Goal: Communication & Community: Participate in discussion

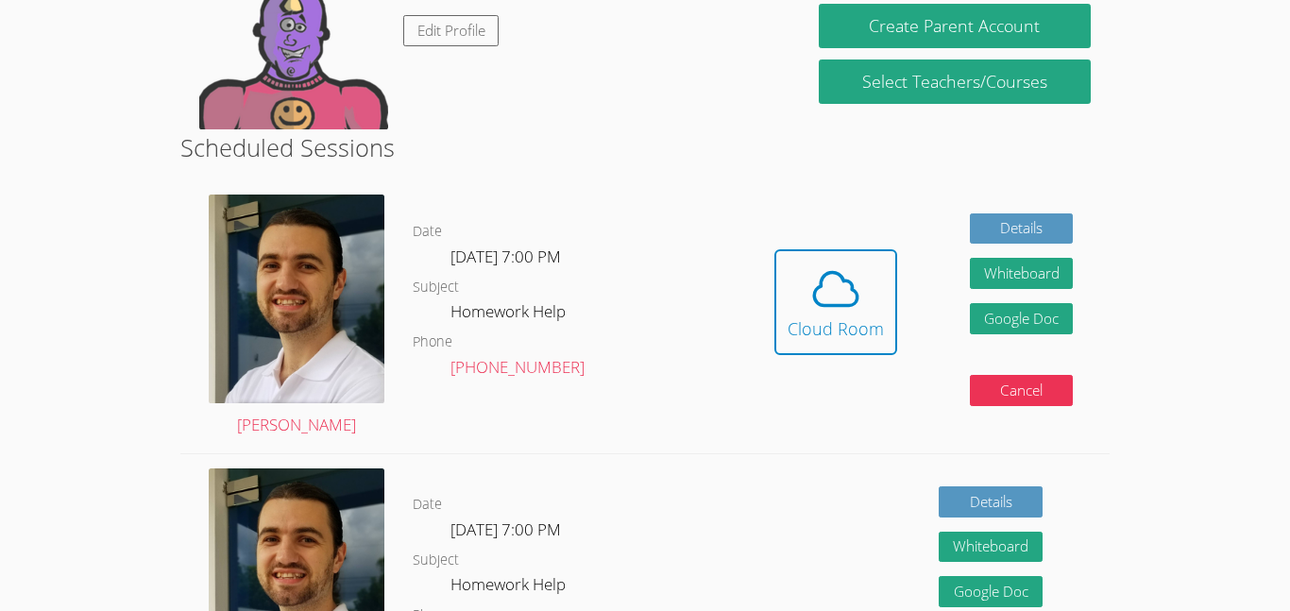
scroll to position [299, 0]
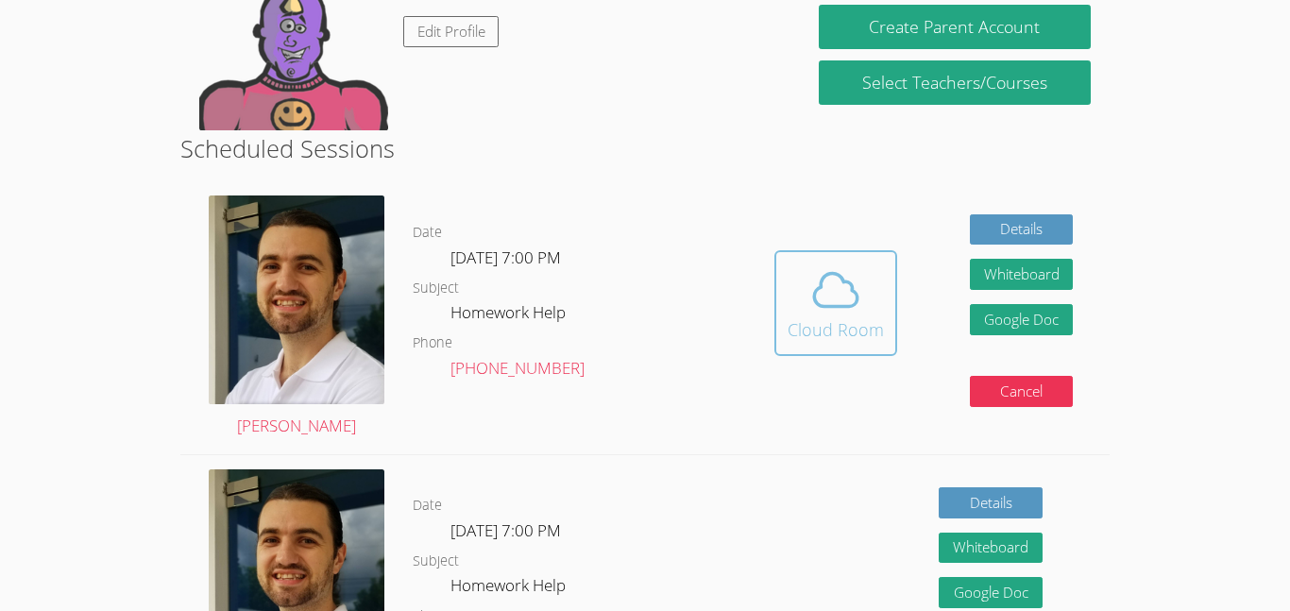
click at [839, 269] on icon at bounding box center [835, 289] width 53 height 53
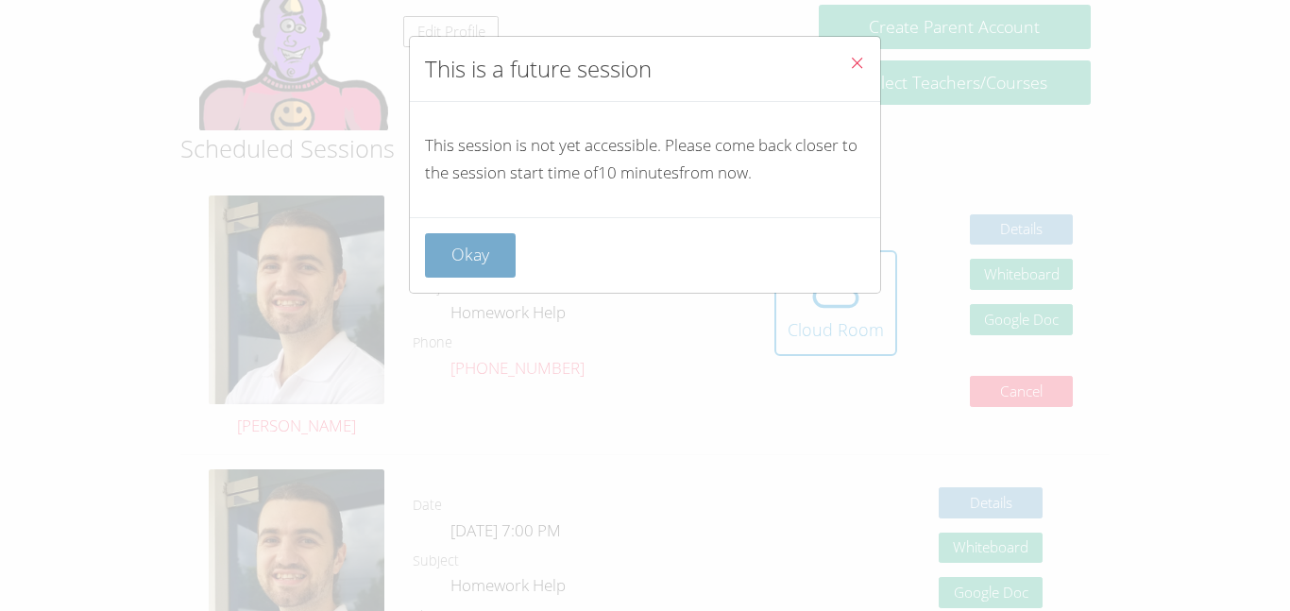
click at [501, 255] on button "Okay" at bounding box center [470, 255] width 91 height 44
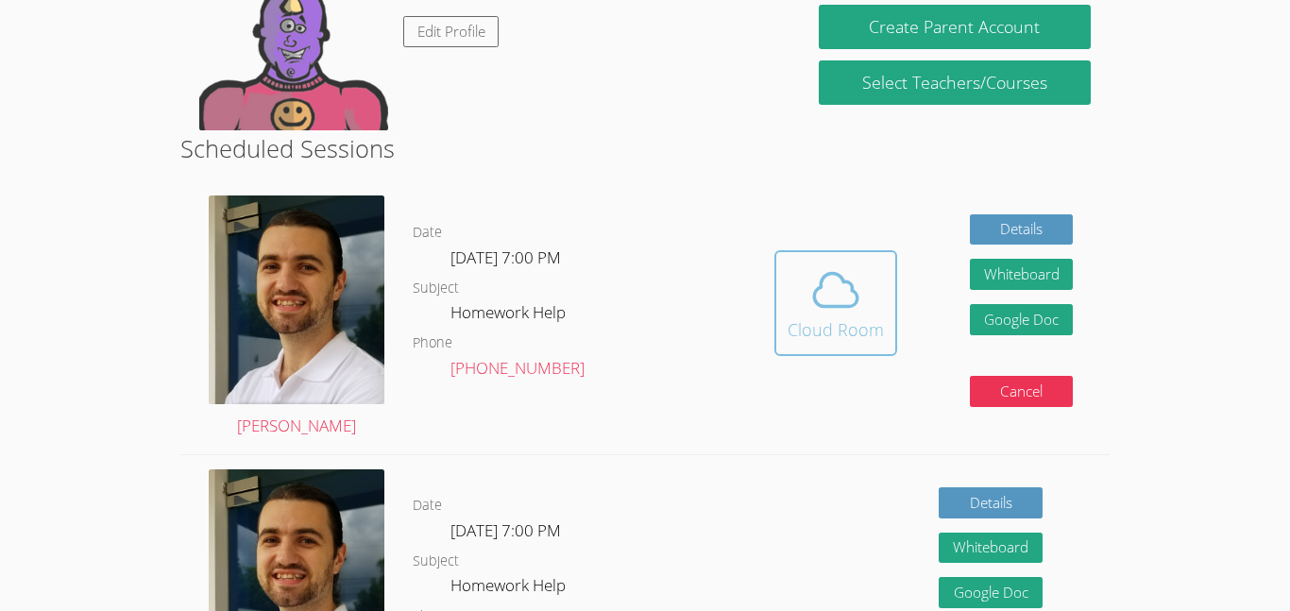
click at [815, 312] on icon at bounding box center [835, 289] width 53 height 53
click at [838, 241] on div "Hidden Cloud Room Details Whiteboard Hidden Google Doc Cancel" at bounding box center [922, 317] width 371 height 272
click at [841, 258] on button "Cloud Room" at bounding box center [835, 303] width 123 height 106
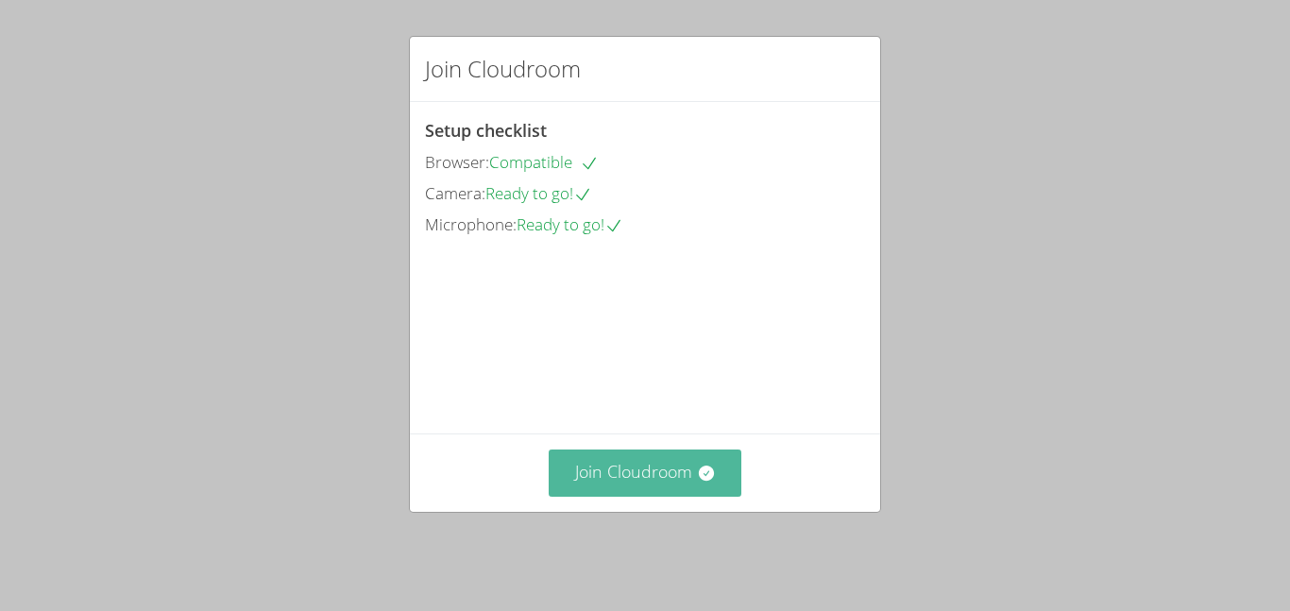
click at [717, 482] on button "Join Cloudroom" at bounding box center [645, 472] width 194 height 46
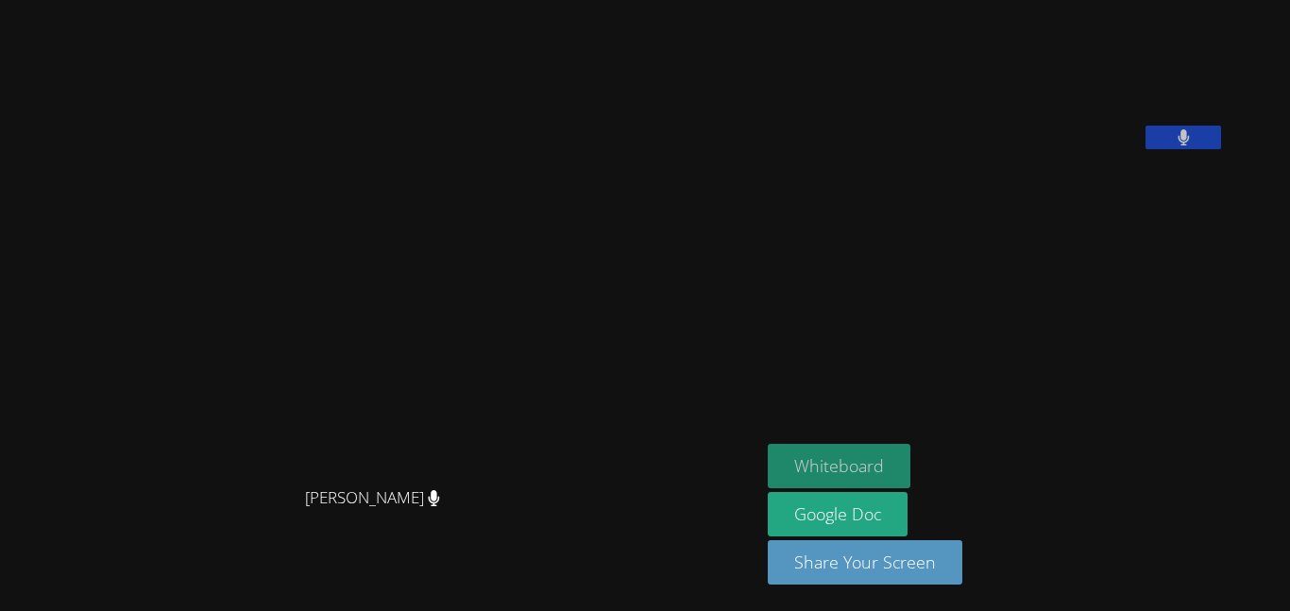
click at [883, 470] on button "Whiteboard" at bounding box center [838, 466] width 143 height 44
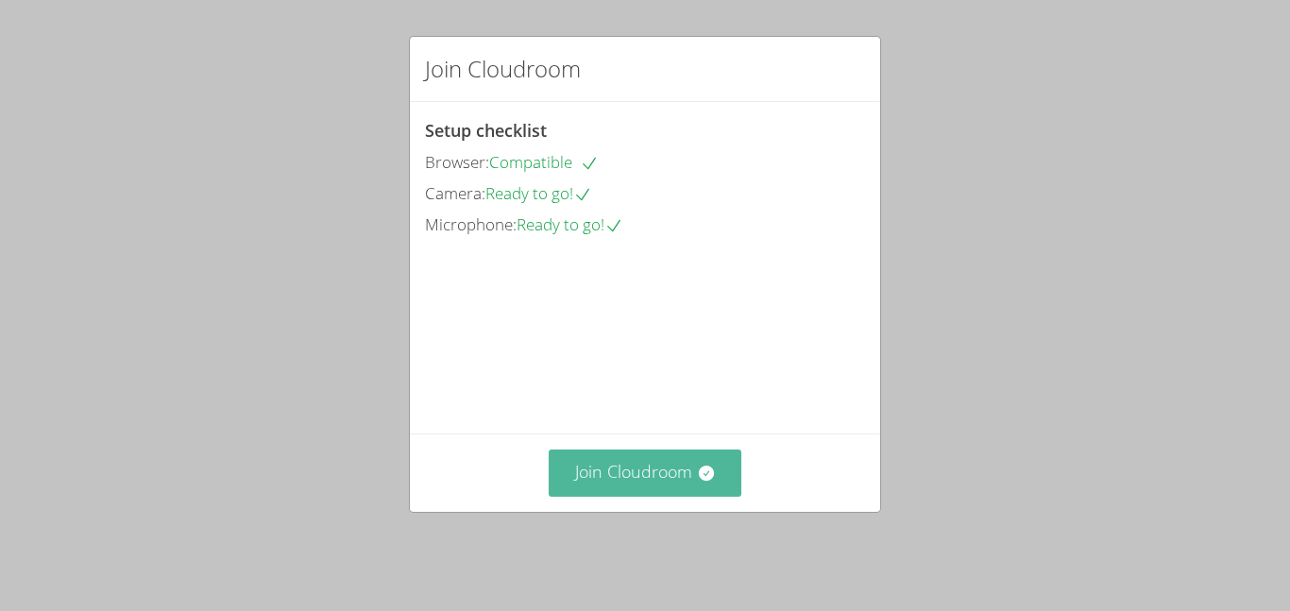
click at [668, 496] on button "Join Cloudroom" at bounding box center [645, 472] width 194 height 46
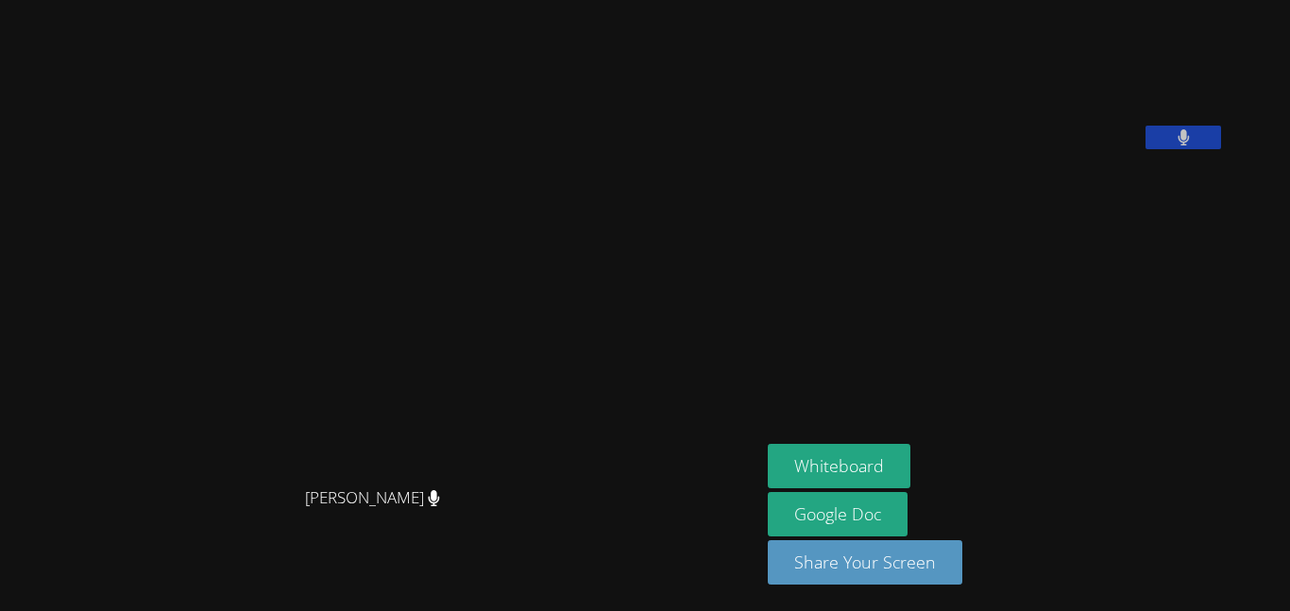
click at [522, 221] on video at bounding box center [380, 268] width 283 height 419
click at [522, 354] on video at bounding box center [380, 268] width 283 height 419
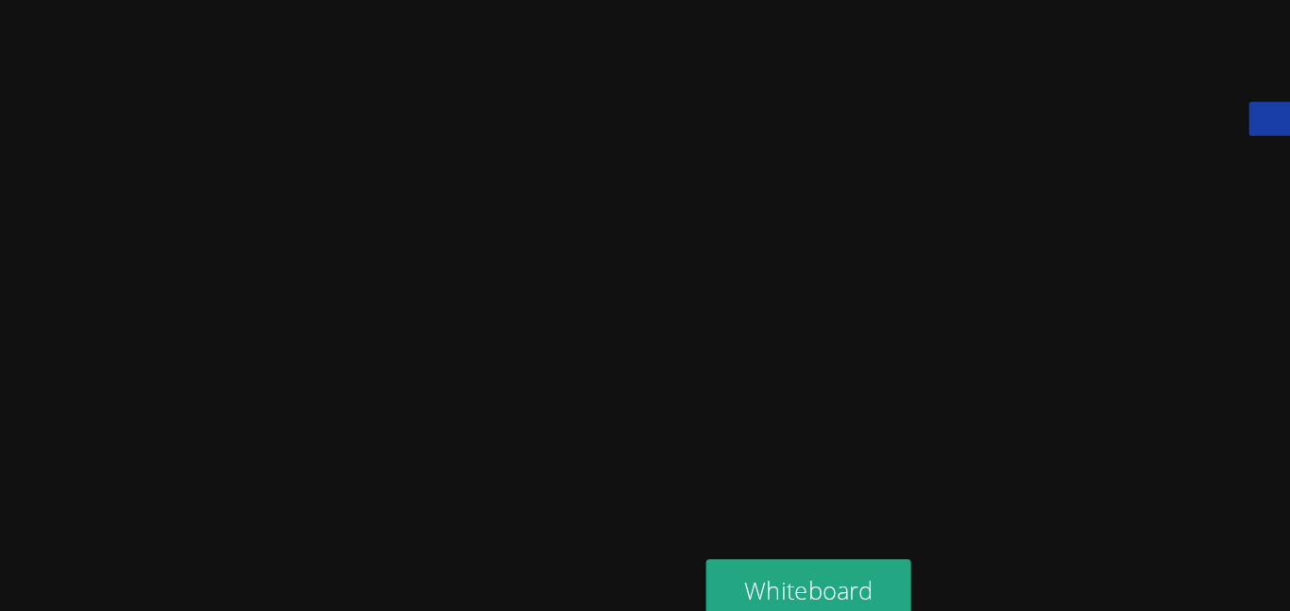
click at [1051, 105] on video at bounding box center [908, 79] width 283 height 142
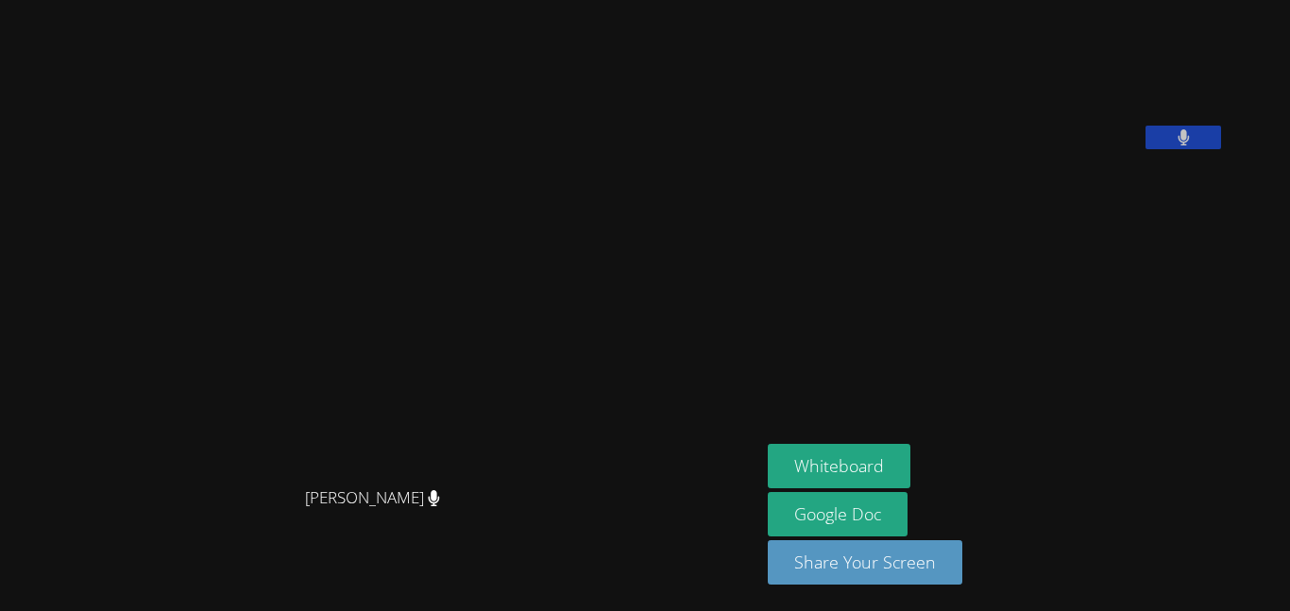
click at [1051, 149] on video at bounding box center [908, 79] width 283 height 142
click at [1221, 149] on button at bounding box center [1183, 138] width 76 height 24
click at [1193, 145] on icon at bounding box center [1183, 137] width 20 height 16
click at [1221, 149] on button at bounding box center [1183, 138] width 76 height 24
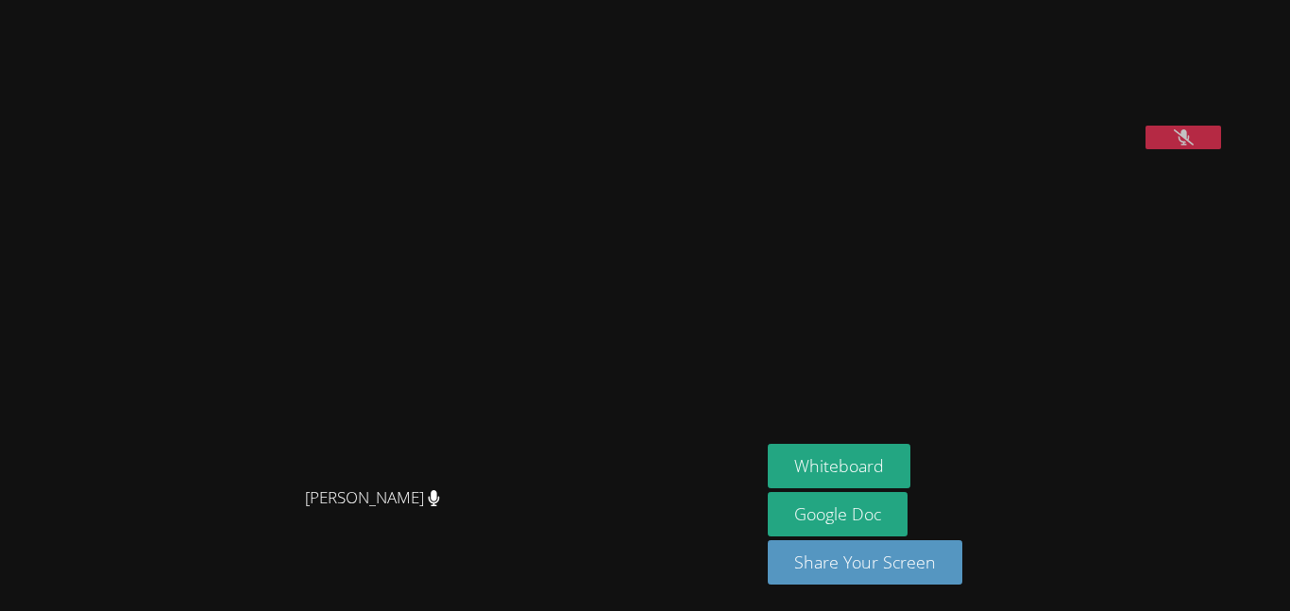
click at [1221, 149] on button at bounding box center [1183, 138] width 76 height 24
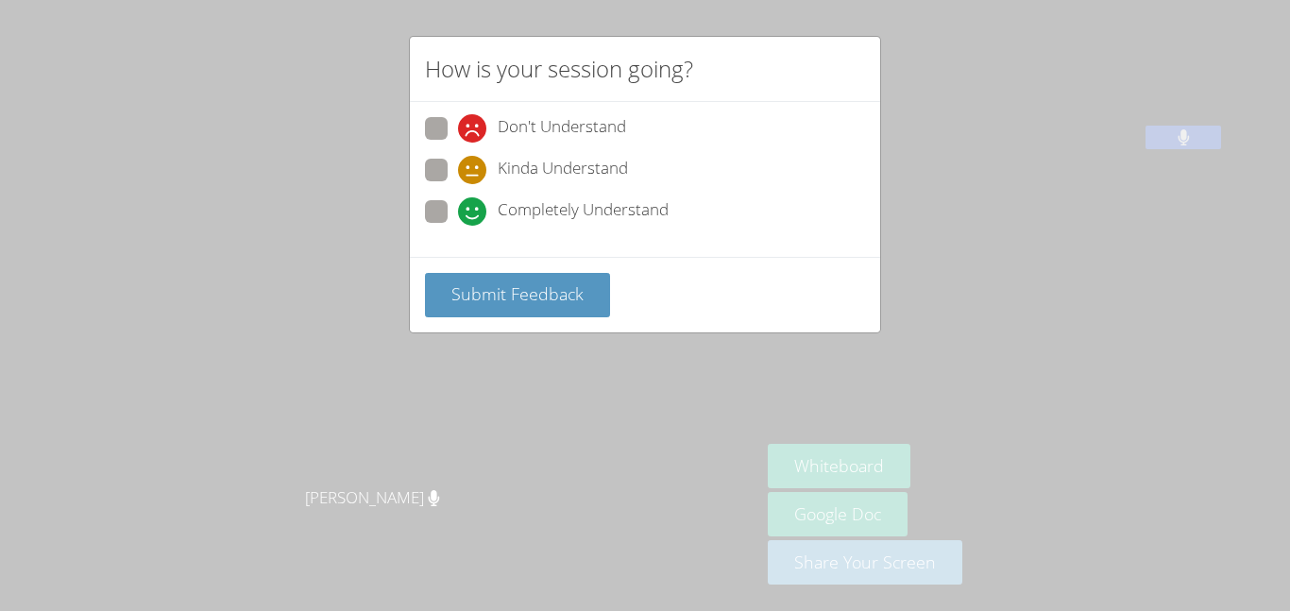
click at [426, 198] on div "Don't Understand Kinda Understand Completely Understand" at bounding box center [645, 175] width 440 height 117
click at [458, 226] on span at bounding box center [458, 226] width 0 height 0
click at [458, 212] on input "Completely Understand" at bounding box center [466, 208] width 16 height 16
radio input "true"
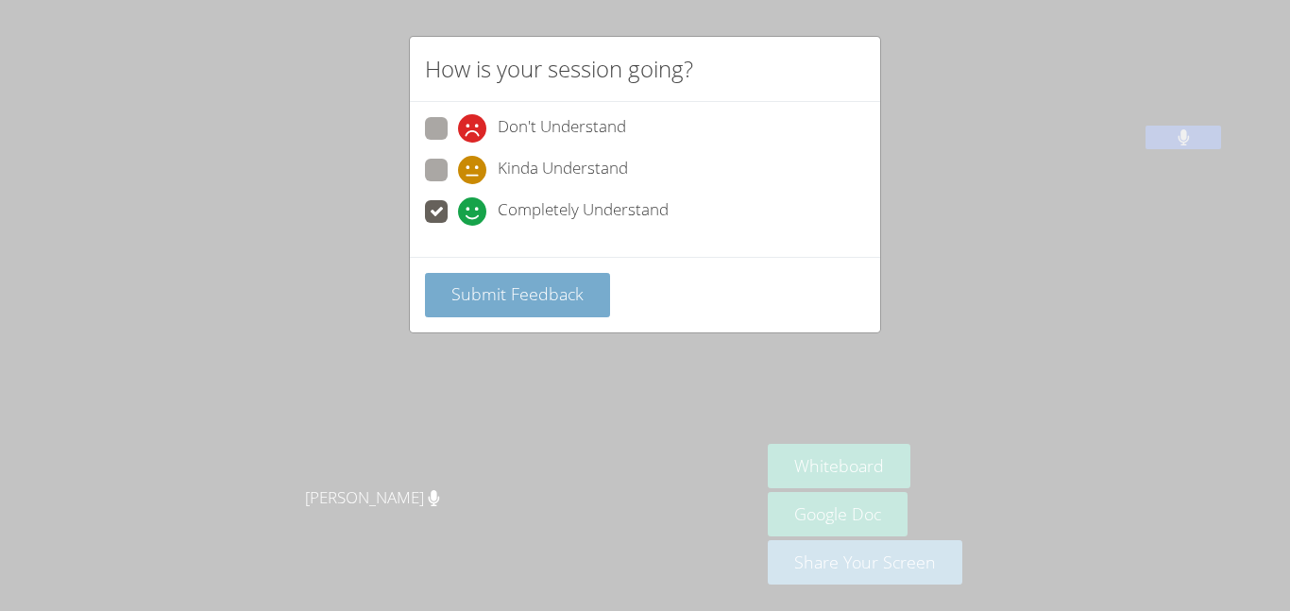
click at [473, 293] on span "Submit Feedback" at bounding box center [517, 293] width 132 height 23
